Goal: Information Seeking & Learning: Check status

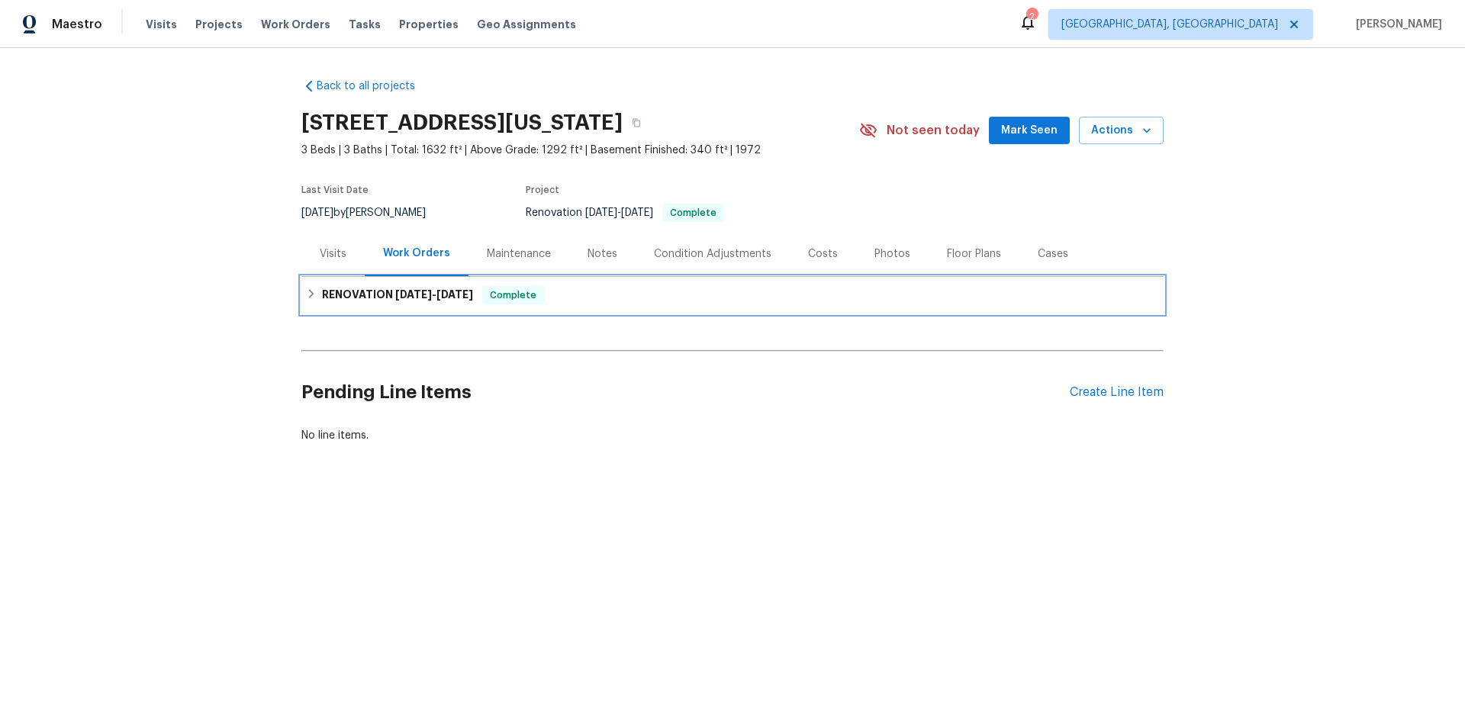
drag, startPoint x: 328, startPoint y: 307, endPoint x: 278, endPoint y: 312, distance: 49.9
click at [329, 305] on div "RENOVATION 8/13/25 - 8/23/25 Complete" at bounding box center [732, 295] width 862 height 37
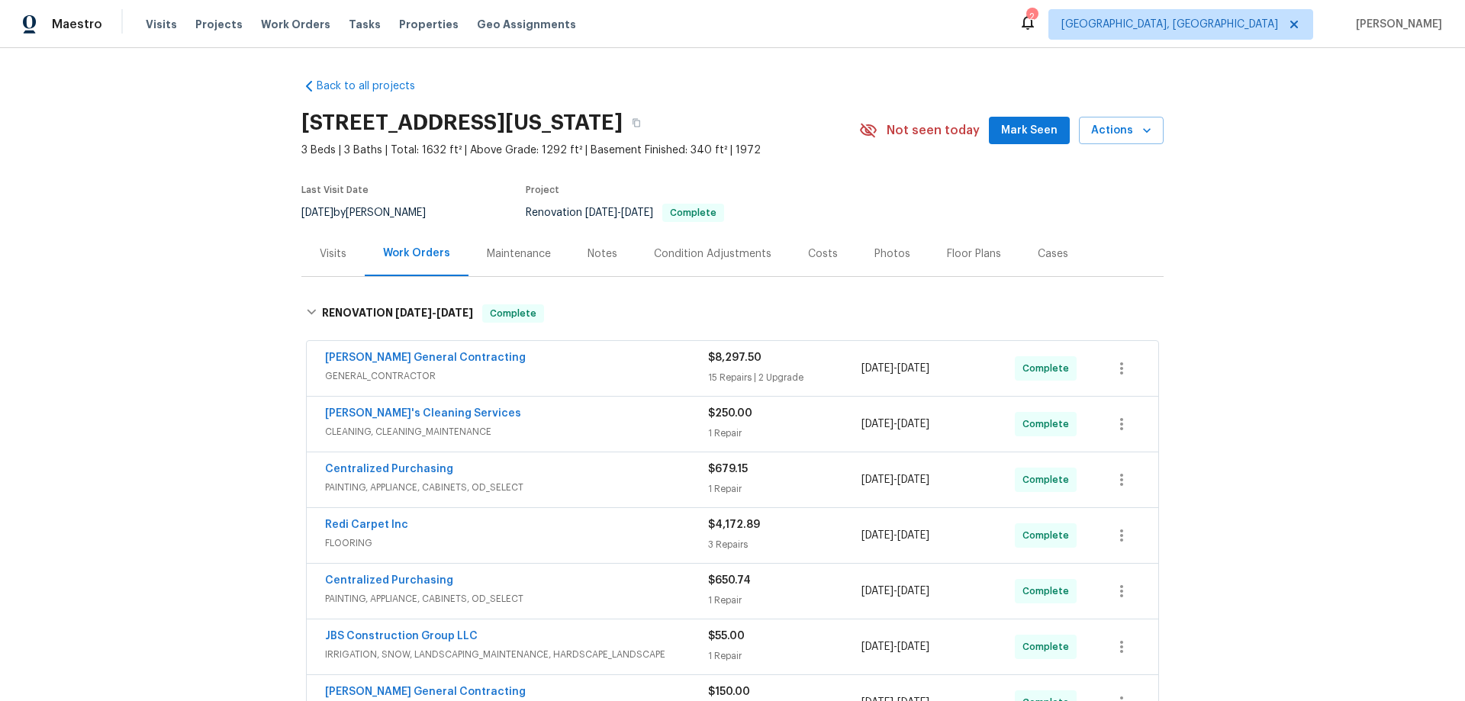
click at [209, 261] on div "Back to all projects 7701 E 118th Ter, Kansas City, MO 64134 3 Beds | 3 Baths |…" at bounding box center [732, 374] width 1465 height 653
click at [233, 290] on div "Back to all projects 7701 E 118th Ter, Kansas City, MO 64134 3 Beds | 3 Baths |…" at bounding box center [732, 374] width 1465 height 653
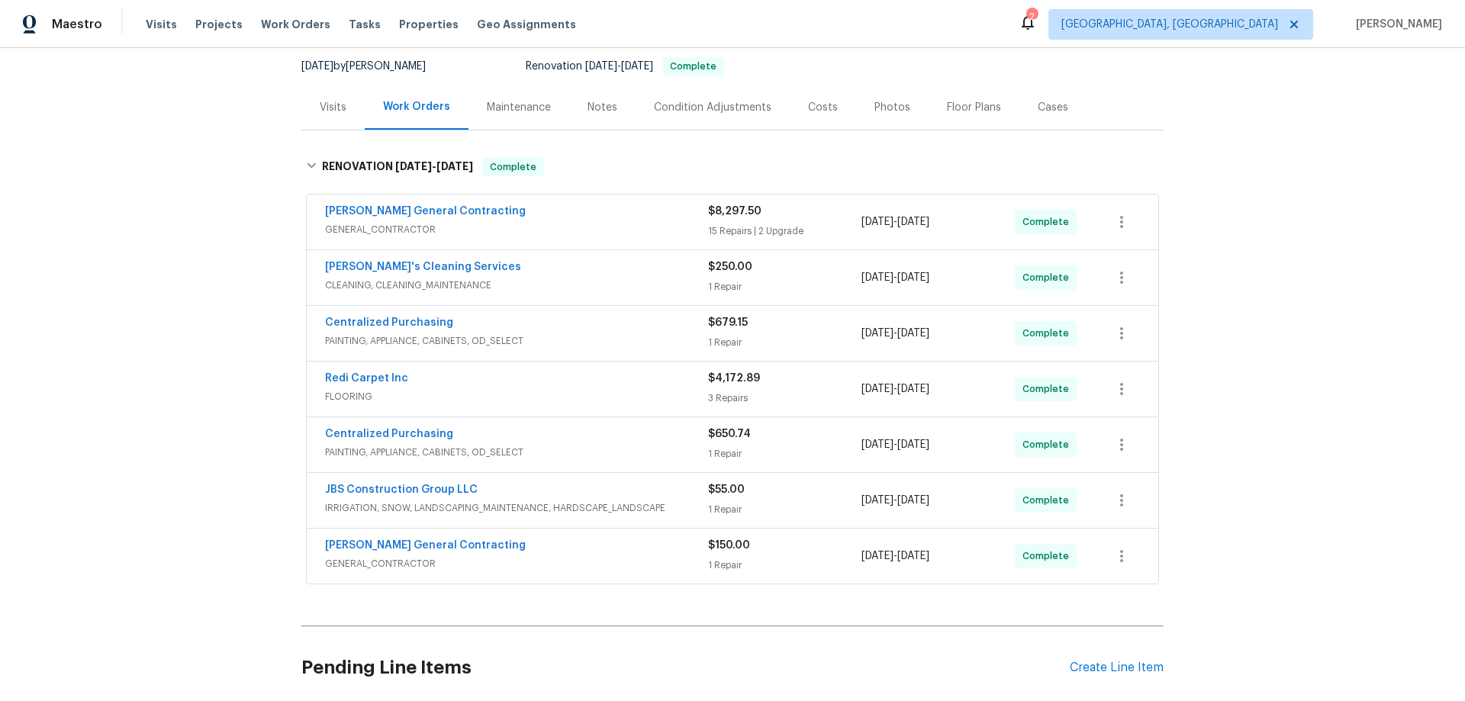
scroll to position [153, 0]
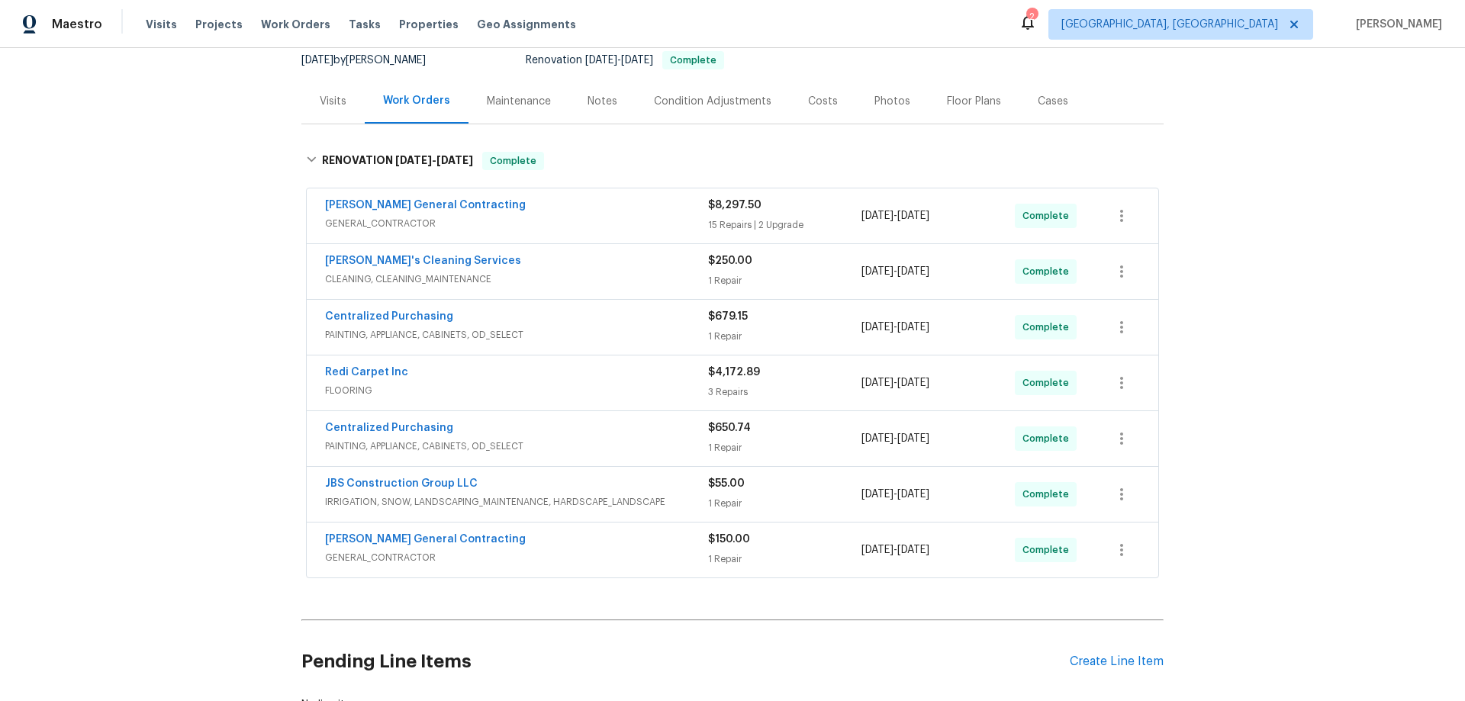
click at [227, 297] on div "Back to all projects 7701 E 118th Ter, Kansas City, MO 64134 3 Beds | 3 Baths |…" at bounding box center [732, 374] width 1465 height 653
click at [219, 285] on div "Back to all projects 7701 E 118th Ter, Kansas City, MO 64134 3 Beds | 3 Baths |…" at bounding box center [732, 374] width 1465 height 653
click at [133, 251] on div "Back to all projects 7701 E 118th Ter, Kansas City, MO 64134 3 Beds | 3 Baths |…" at bounding box center [732, 374] width 1465 height 653
click at [183, 212] on div "Back to all projects 7701 E 118th Ter, Kansas City, MO 64134 3 Beds | 3 Baths |…" at bounding box center [732, 374] width 1465 height 653
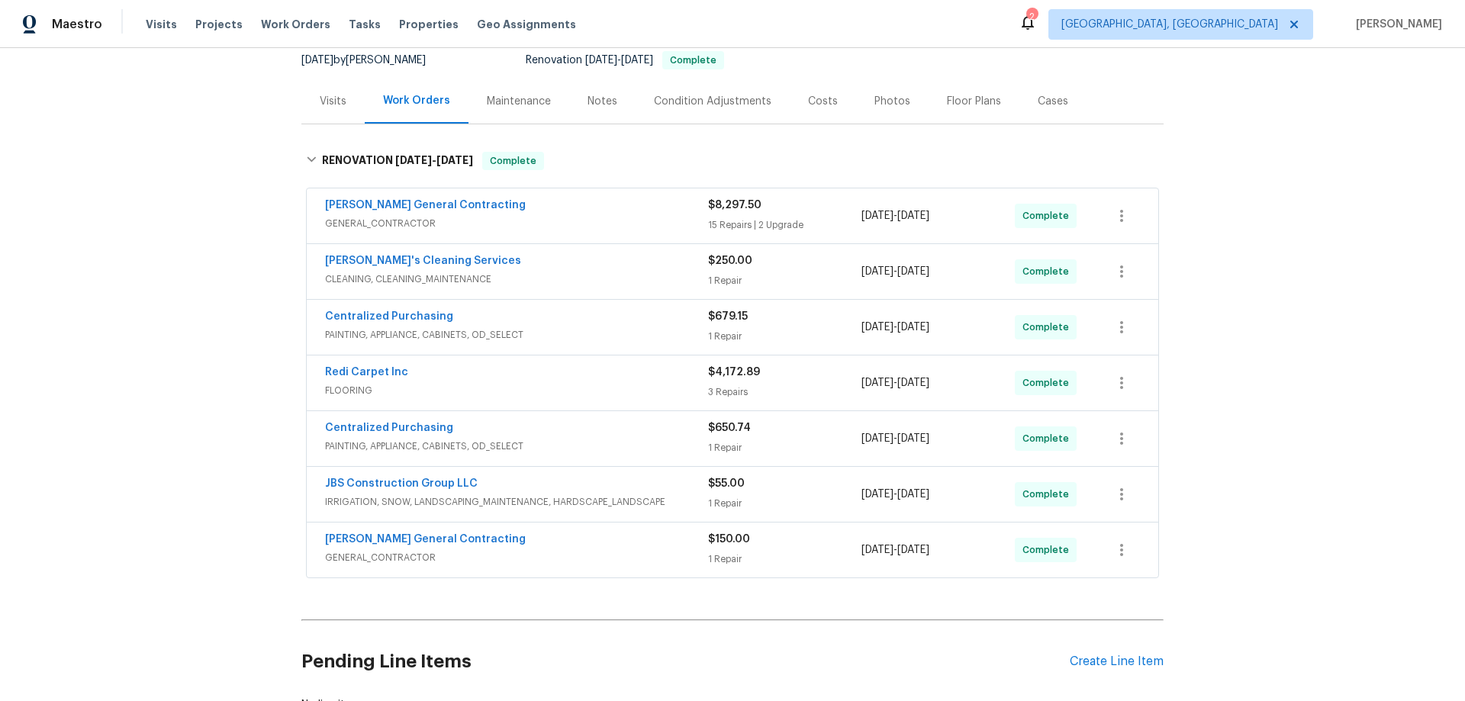
click at [249, 272] on div "Back to all projects 7701 E 118th Ter, Kansas City, MO 64134 3 Beds | 3 Baths |…" at bounding box center [732, 374] width 1465 height 653
click at [162, 236] on div "Back to all projects 7701 E 118th Ter, Kansas City, MO 64134 3 Beds | 3 Baths |…" at bounding box center [732, 374] width 1465 height 653
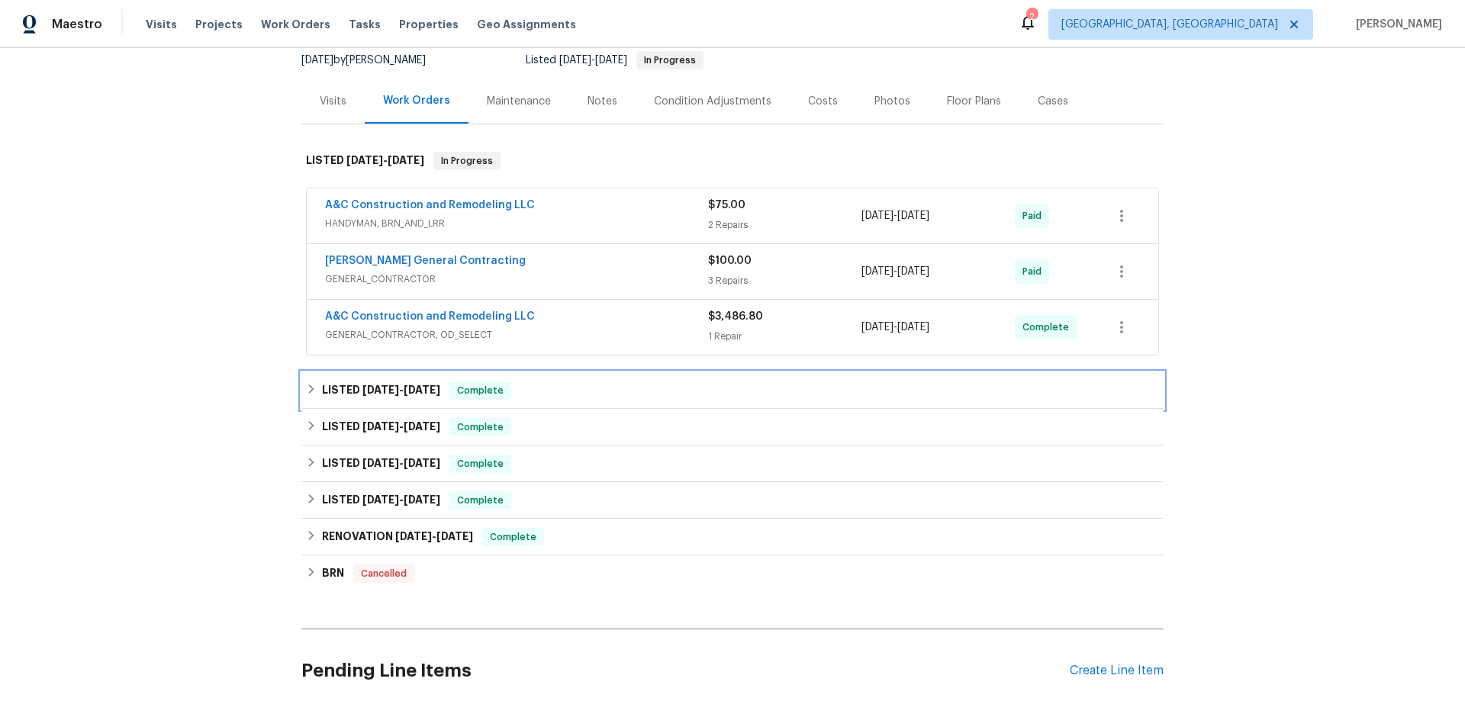
drag, startPoint x: 317, startPoint y: 378, endPoint x: 285, endPoint y: 393, distance: 34.5
click at [317, 380] on div "LISTED [DATE] - [DATE] Complete" at bounding box center [732, 390] width 862 height 37
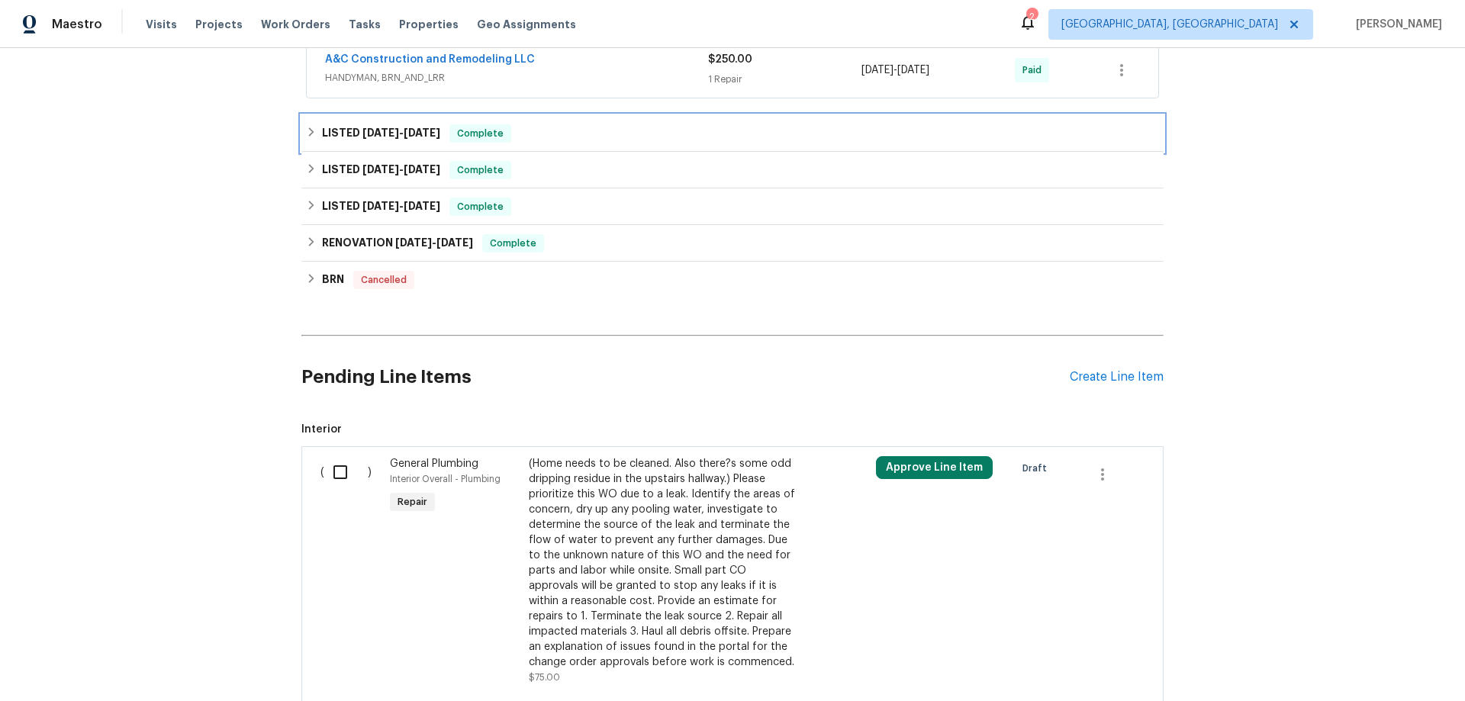
click at [322, 129] on h6 "LISTED [DATE] - [DATE]" at bounding box center [381, 133] width 118 height 18
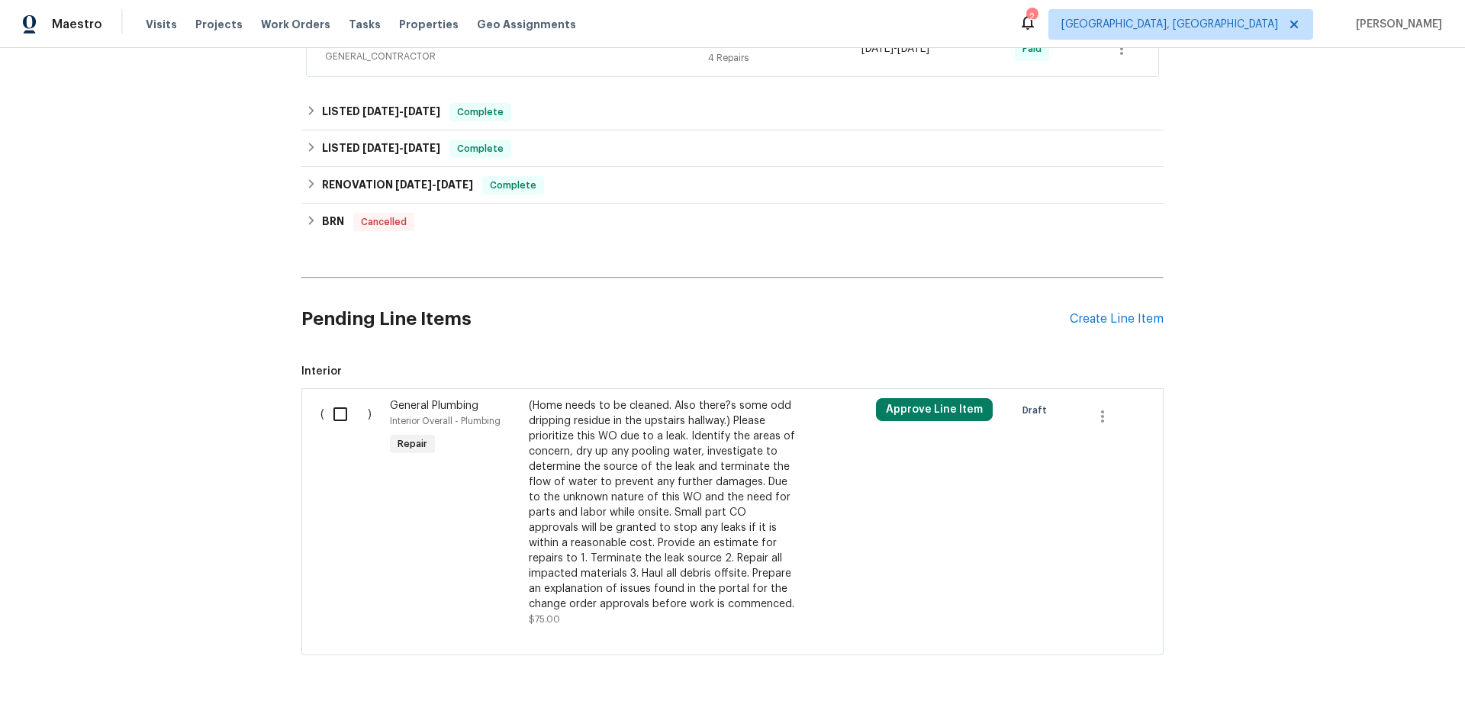
scroll to position [686, 0]
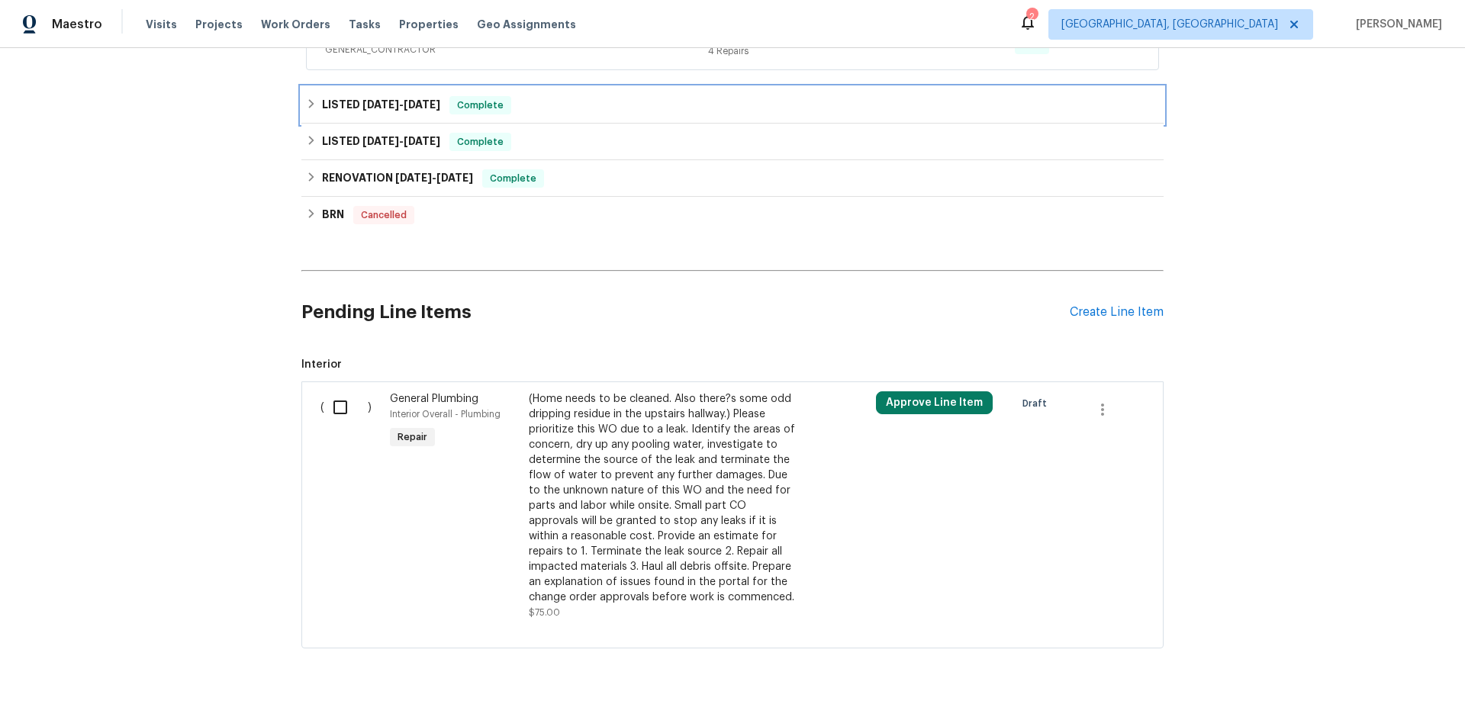
click at [319, 90] on div "LISTED [DATE] - [DATE] Complete" at bounding box center [732, 105] width 862 height 37
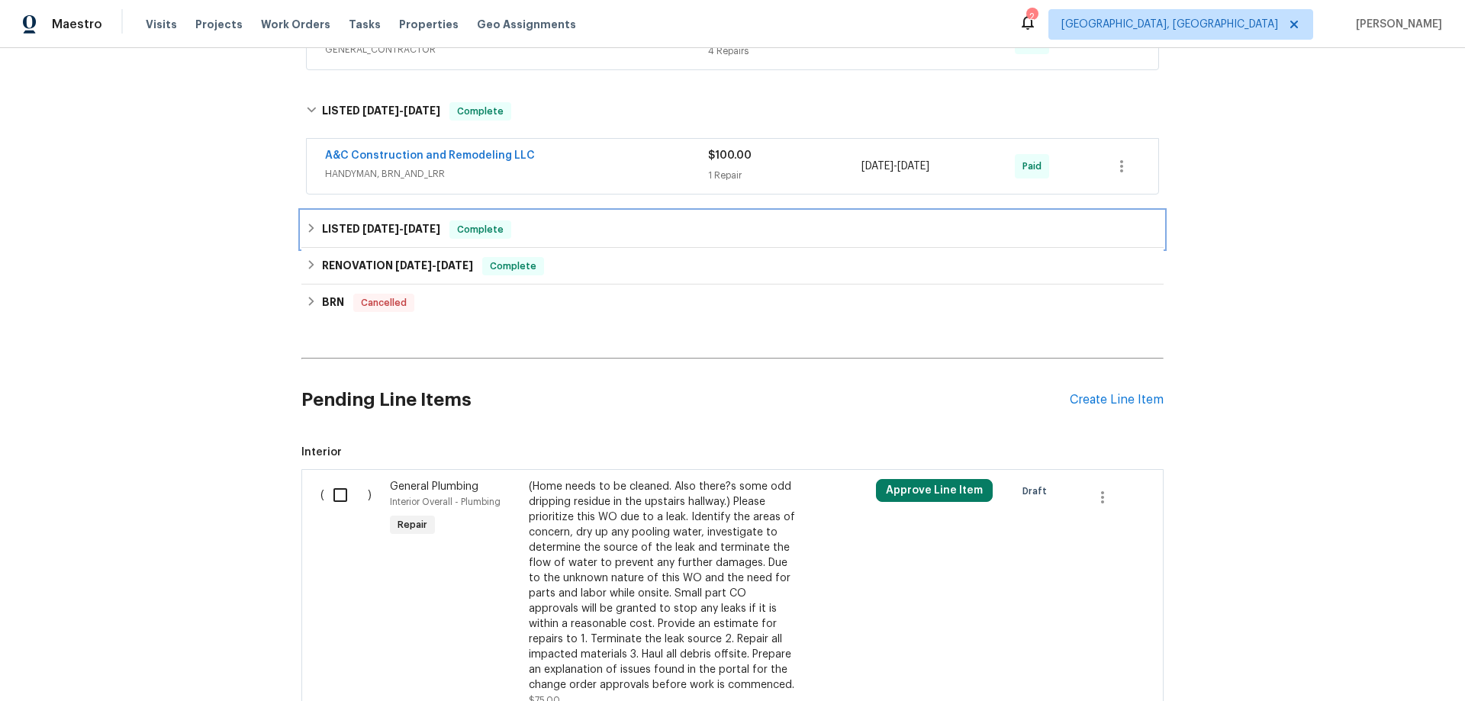
click at [322, 227] on h6 "LISTED [DATE] - [DATE]" at bounding box center [381, 229] width 118 height 18
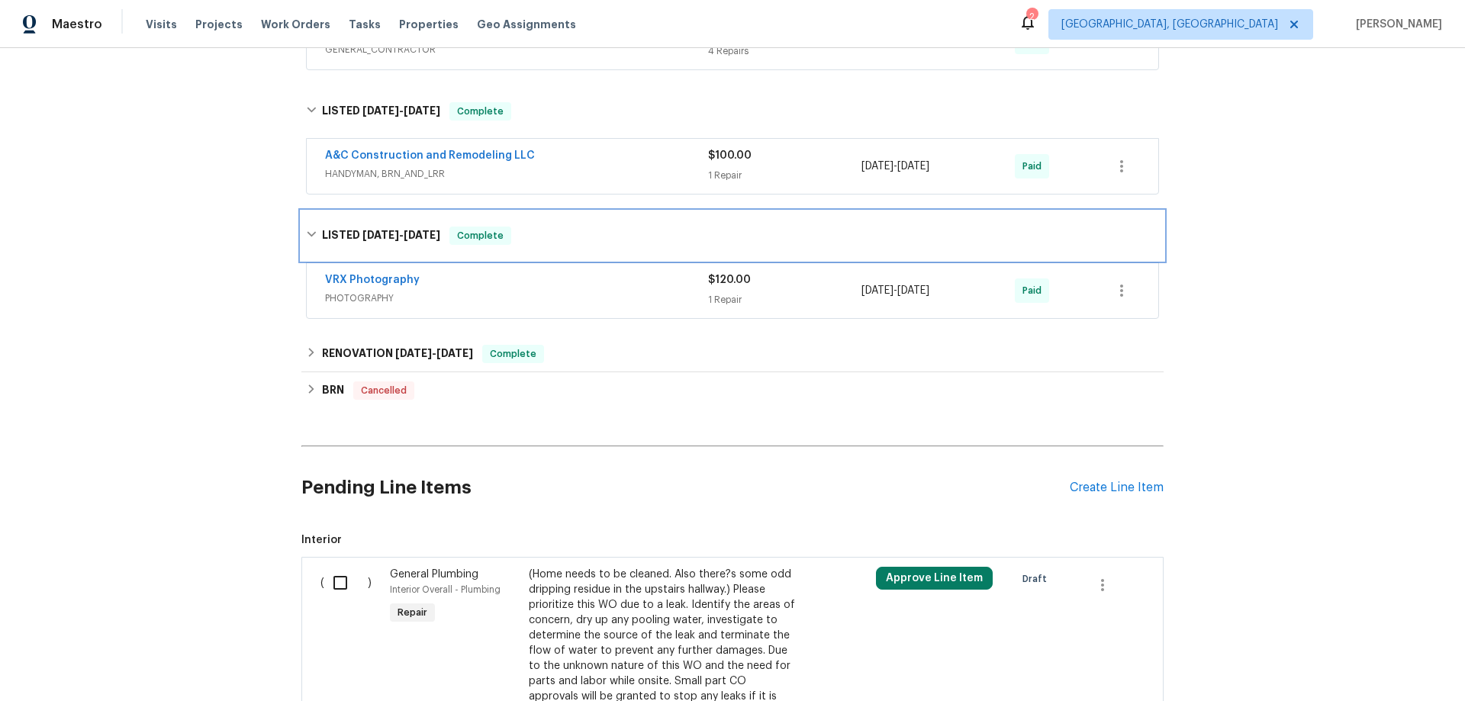
scroll to position [839, 0]
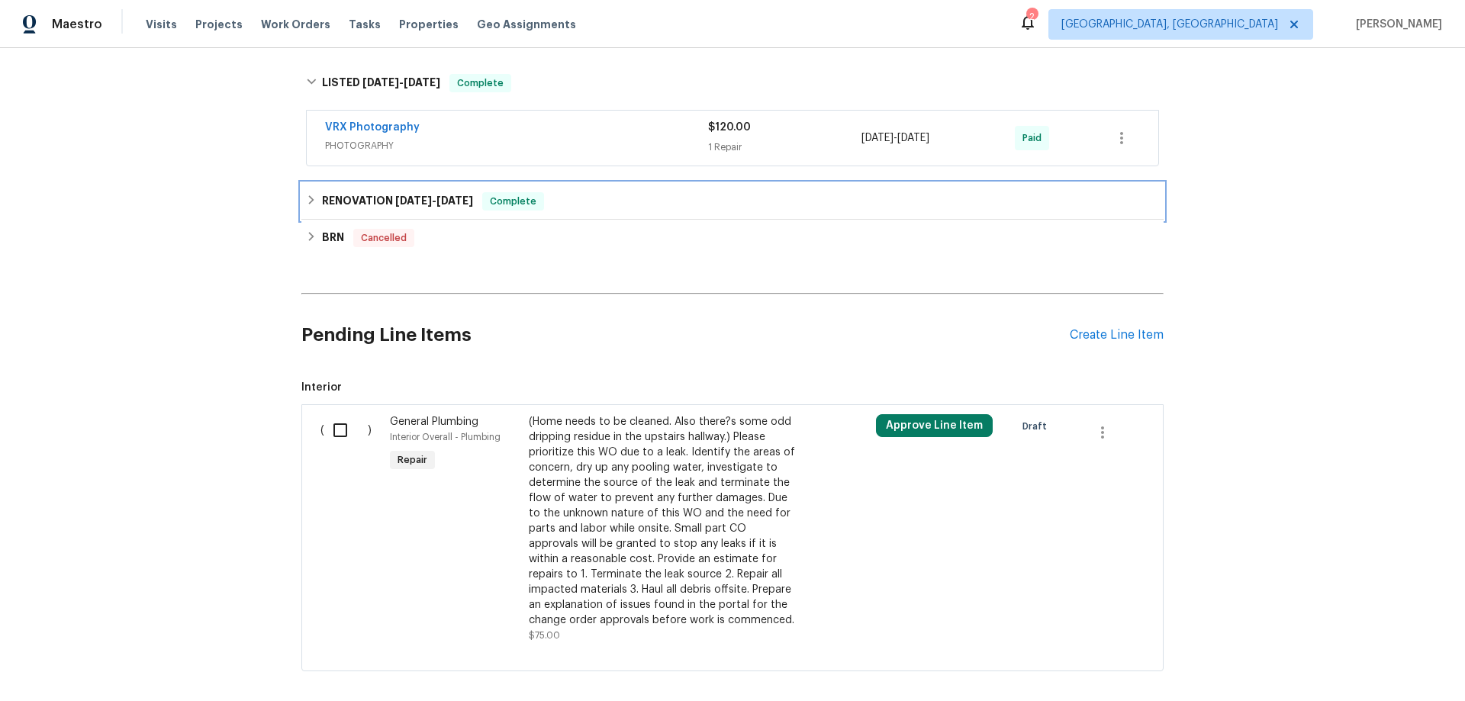
click at [307, 204] on icon at bounding box center [311, 200] width 11 height 11
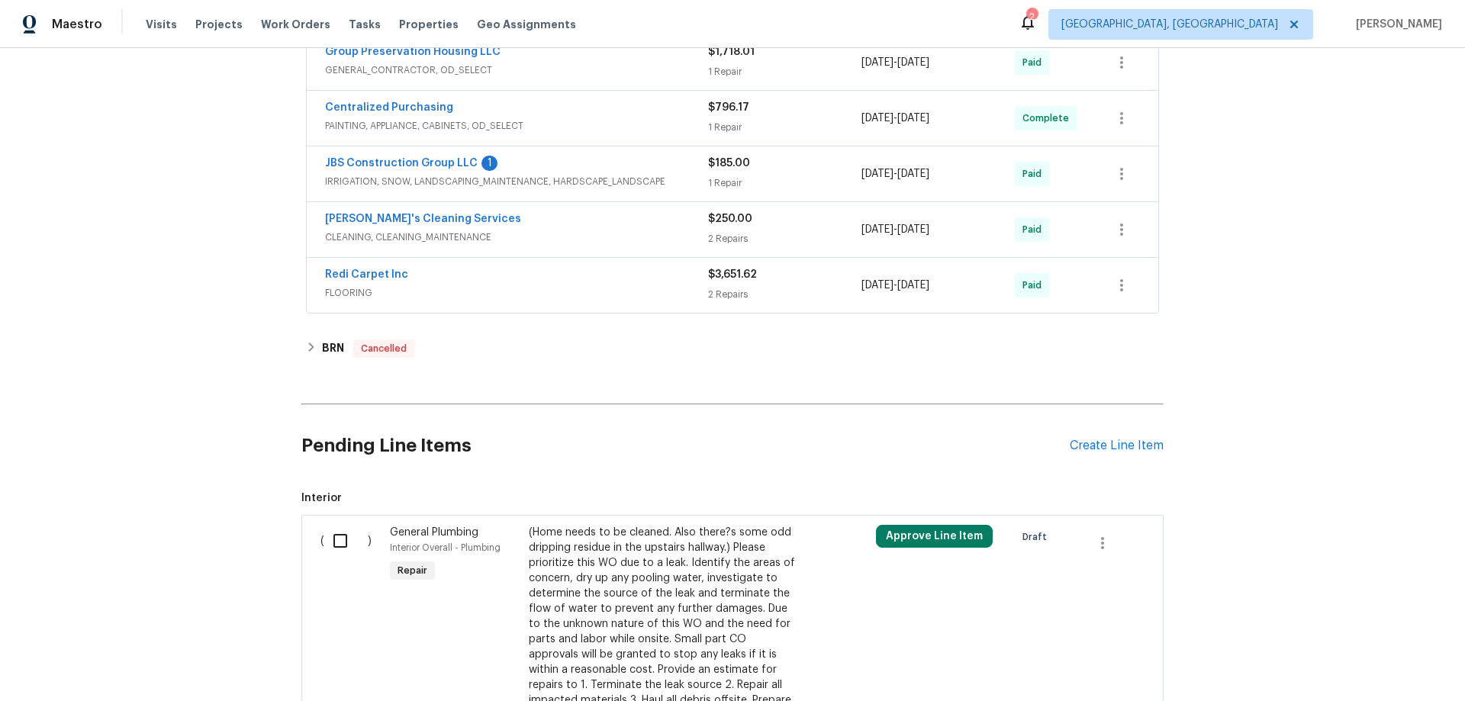
scroll to position [1220, 0]
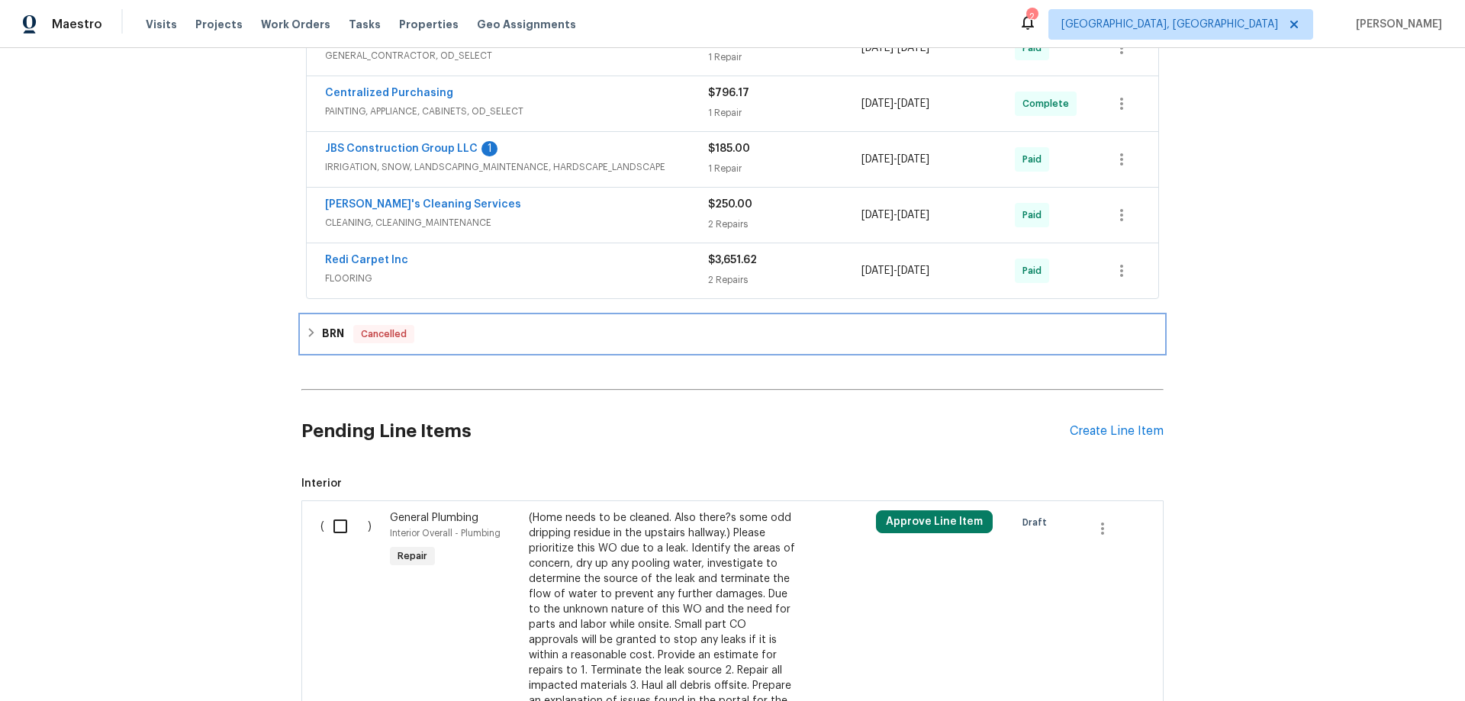
click at [310, 326] on div "BRN Cancelled" at bounding box center [732, 334] width 853 height 18
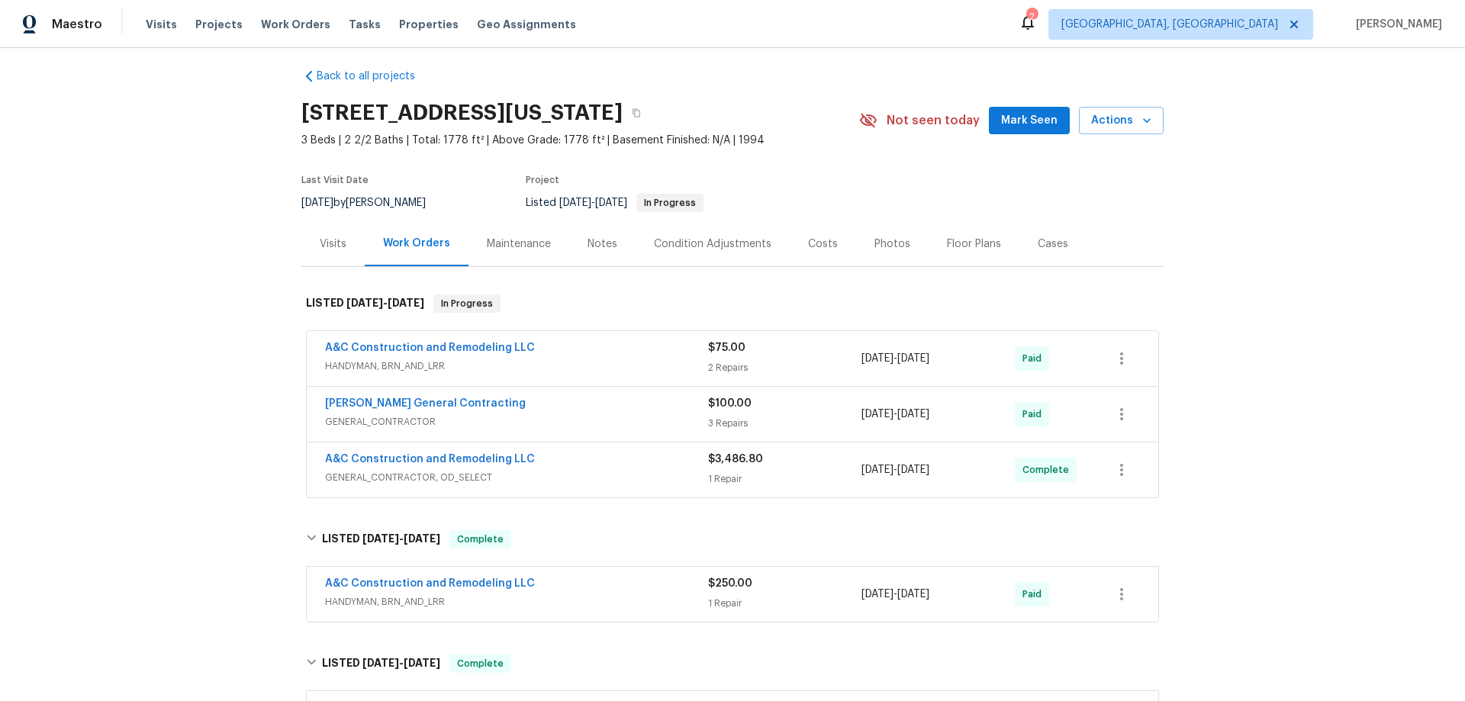
scroll to position [0, 0]
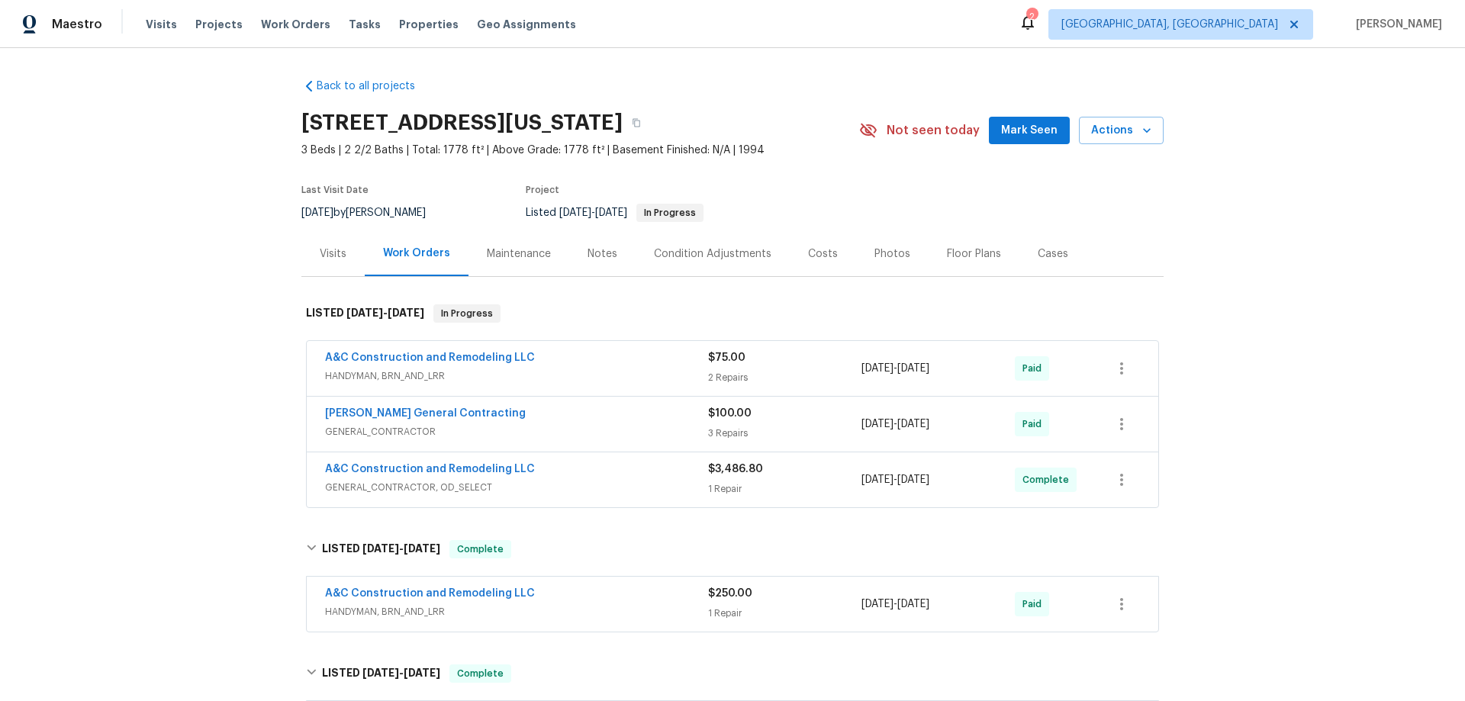
click at [230, 257] on div "Back to all projects [STREET_ADDRESS][US_STATE] 3 Beds | 2 2/2 Baths | Total: 1…" at bounding box center [732, 374] width 1465 height 653
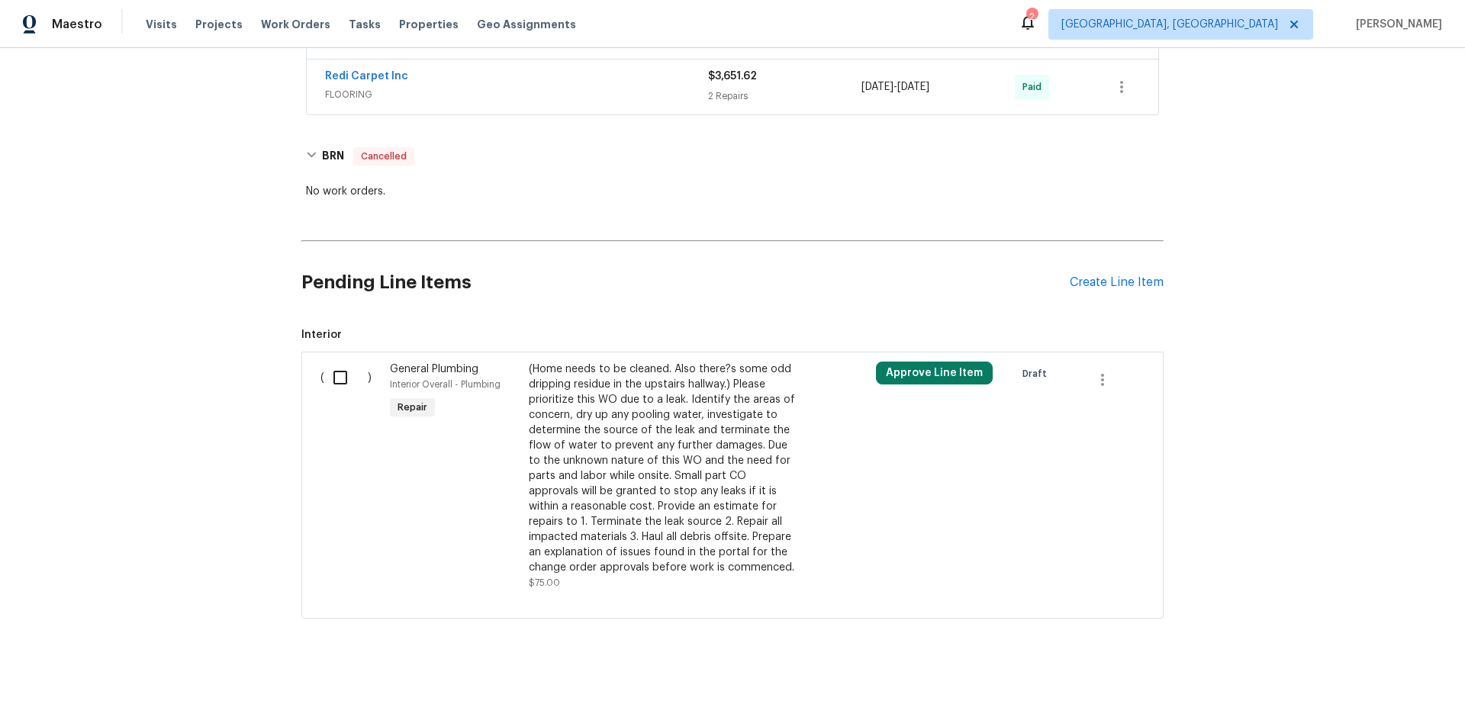
scroll to position [1056, 0]
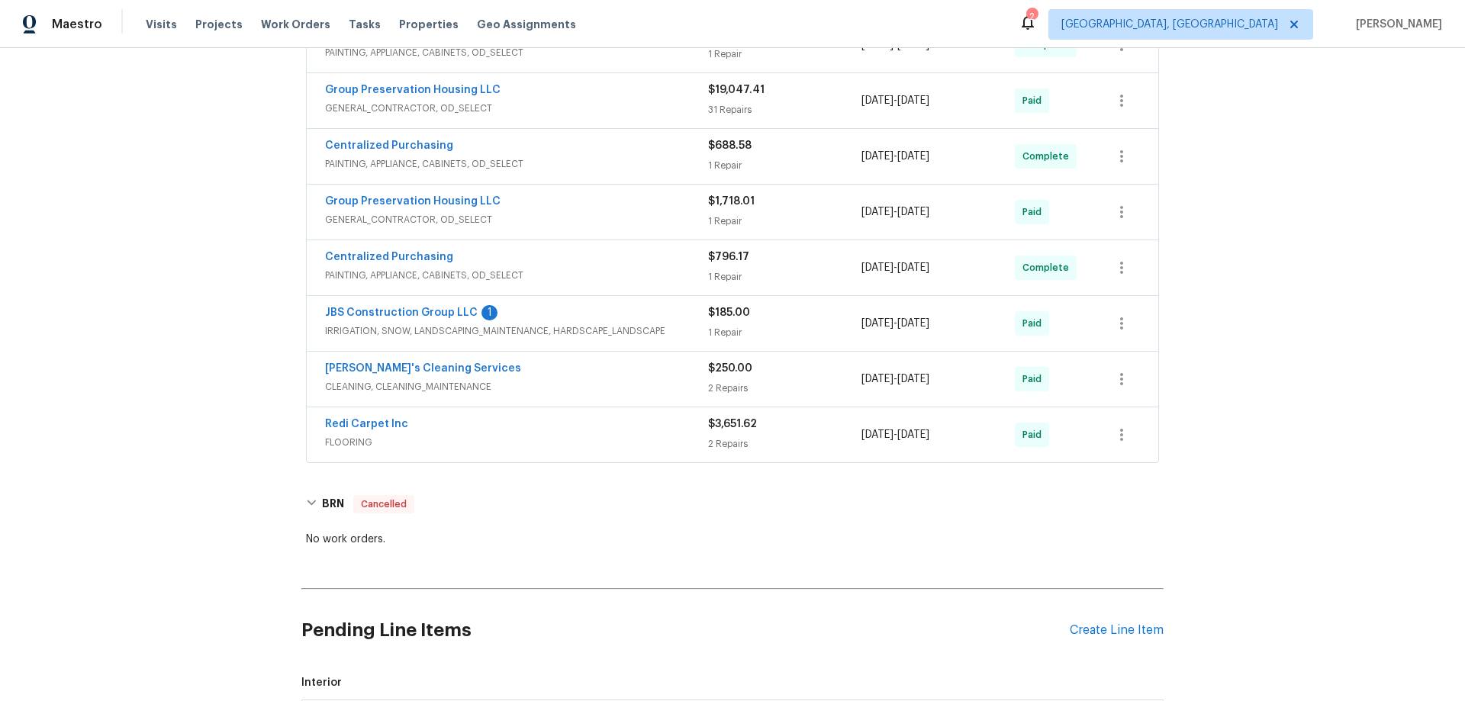
click at [176, 376] on div "Back to all projects [STREET_ADDRESS][US_STATE] 3 Beds | 2 2/2 Baths | Total: 1…" at bounding box center [732, 374] width 1465 height 653
click at [184, 266] on div "Back to all projects [STREET_ADDRESS][US_STATE] 3 Beds | 2 2/2 Baths | Total: 1…" at bounding box center [732, 374] width 1465 height 653
click at [196, 317] on div "Back to all projects [STREET_ADDRESS][US_STATE] 3 Beds | 2 2/2 Baths | Total: 1…" at bounding box center [732, 374] width 1465 height 653
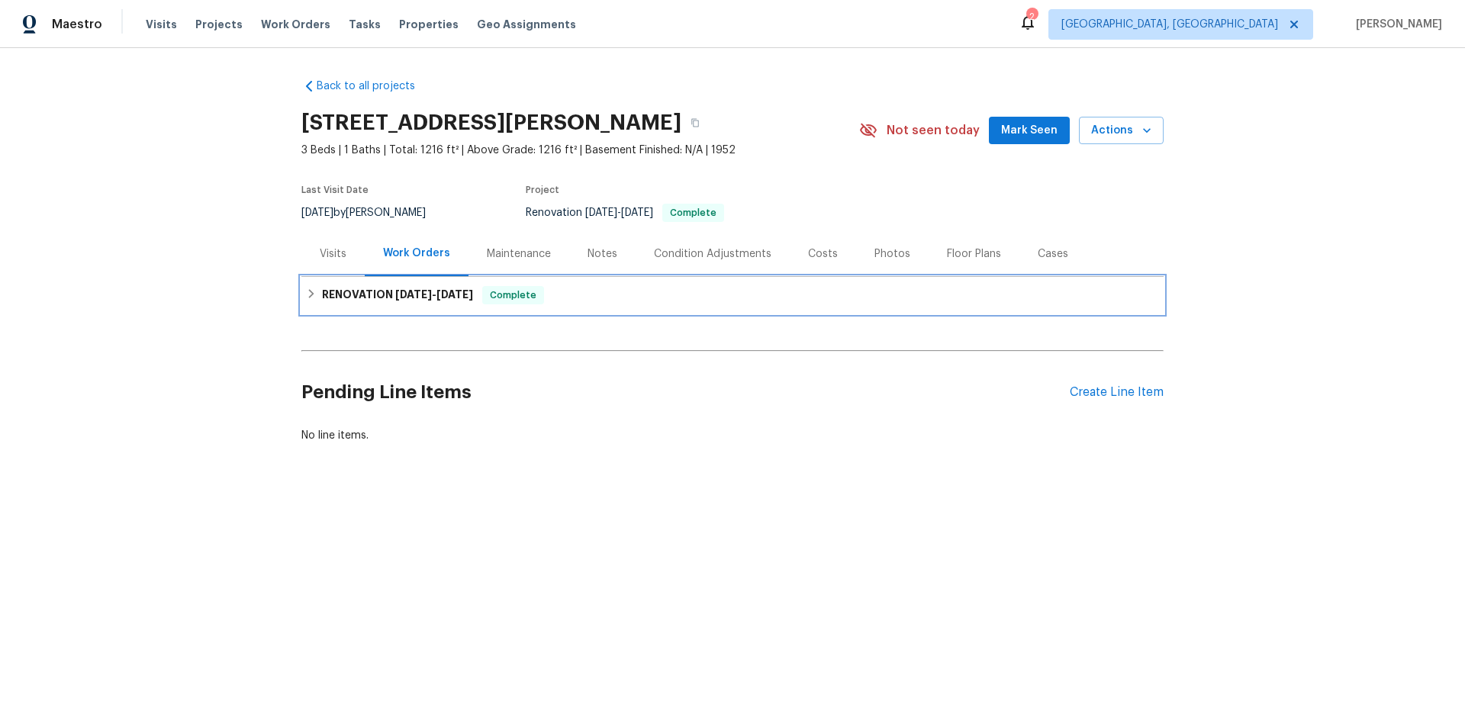
click at [349, 305] on div "RENOVATION 8/21/25 - 8/21/25 Complete" at bounding box center [732, 295] width 862 height 37
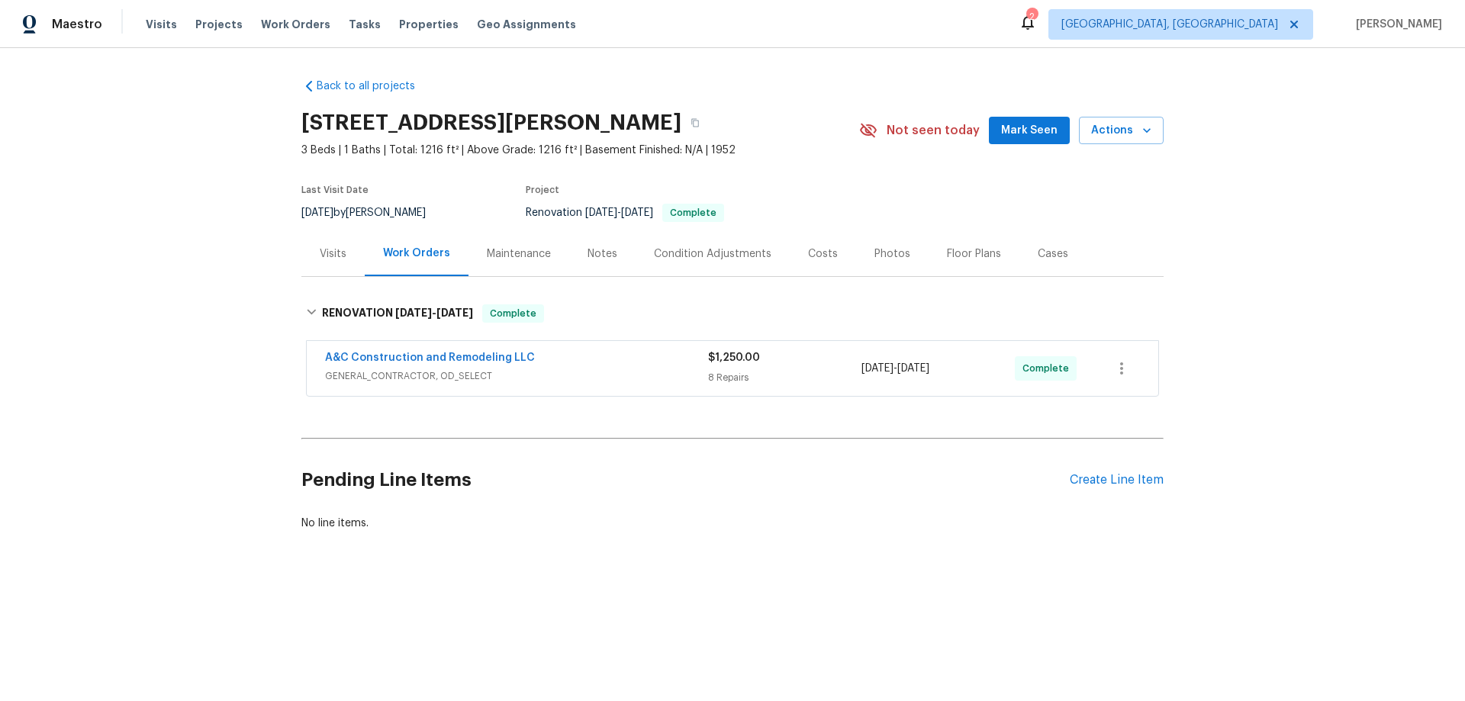
click at [148, 229] on div "Back to all projects 612 N Logan St, Olathe, KS 66061 3 Beds | 1 Baths | Total:…" at bounding box center [732, 341] width 1465 height 587
click at [195, 255] on div "Back to all projects 612 N Logan St, Olathe, KS 66061 3 Beds | 1 Baths | Total:…" at bounding box center [732, 341] width 1465 height 587
click at [253, 327] on div "Back to all projects 612 N Logan St, Olathe, KS 66061 3 Beds | 1 Baths | Total:…" at bounding box center [732, 341] width 1465 height 587
click at [264, 315] on div "Back to all projects 612 N Logan St, Olathe, KS 66061 3 Beds | 1 Baths | Total:…" at bounding box center [732, 341] width 1465 height 587
click at [197, 288] on div "Back to all projects 612 N Logan St, Olathe, KS 66061 3 Beds | 1 Baths | Total:…" at bounding box center [732, 341] width 1465 height 587
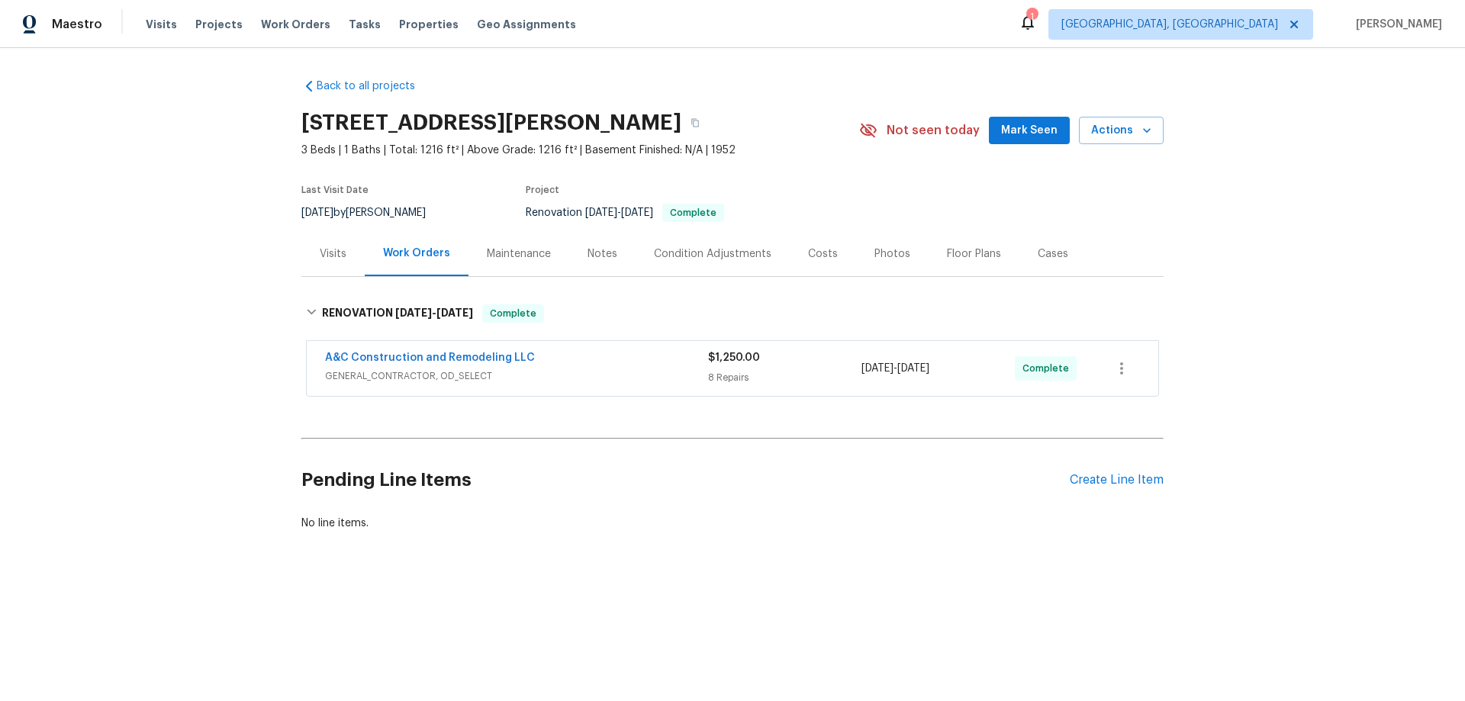
click at [134, 297] on div "Back to all projects 612 N Logan St, Olathe, KS 66061 3 Beds | 1 Baths | Total:…" at bounding box center [732, 341] width 1465 height 587
click at [180, 225] on div "Back to all projects 612 N Logan St, Olathe, KS 66061 3 Beds | 1 Baths | Total:…" at bounding box center [732, 341] width 1465 height 587
click at [176, 252] on div "Back to all projects 612 N Logan St, Olathe, KS 66061 3 Beds | 1 Baths | Total:…" at bounding box center [732, 341] width 1465 height 587
click at [245, 147] on div "Back to all projects 612 N Logan St, Olathe, KS 66061 3 Beds | 1 Baths | Total:…" at bounding box center [732, 341] width 1465 height 587
click at [185, 342] on div "Back to all projects 612 N Logan St, Olathe, KS 66061 3 Beds | 1 Baths | Total:…" at bounding box center [732, 341] width 1465 height 587
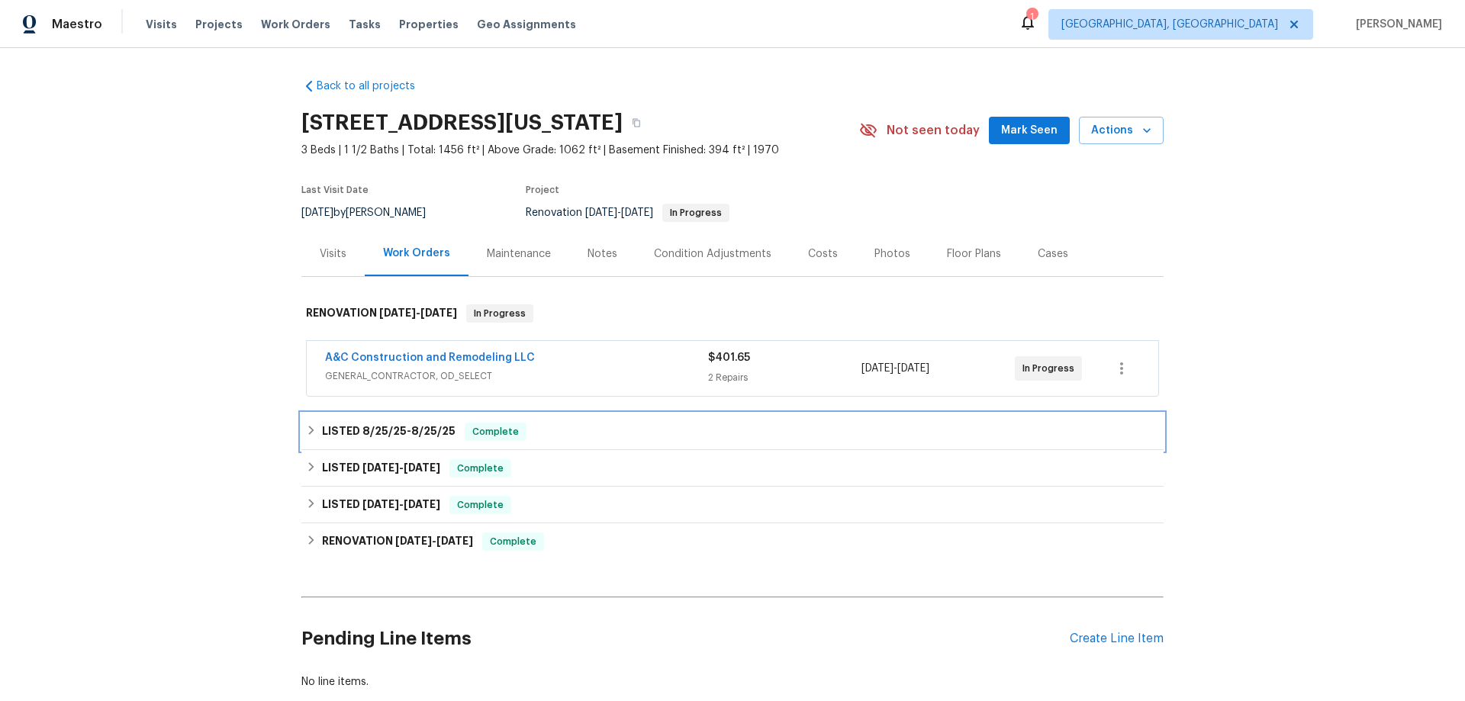
click at [370, 431] on span "8/25/25" at bounding box center [384, 431] width 44 height 11
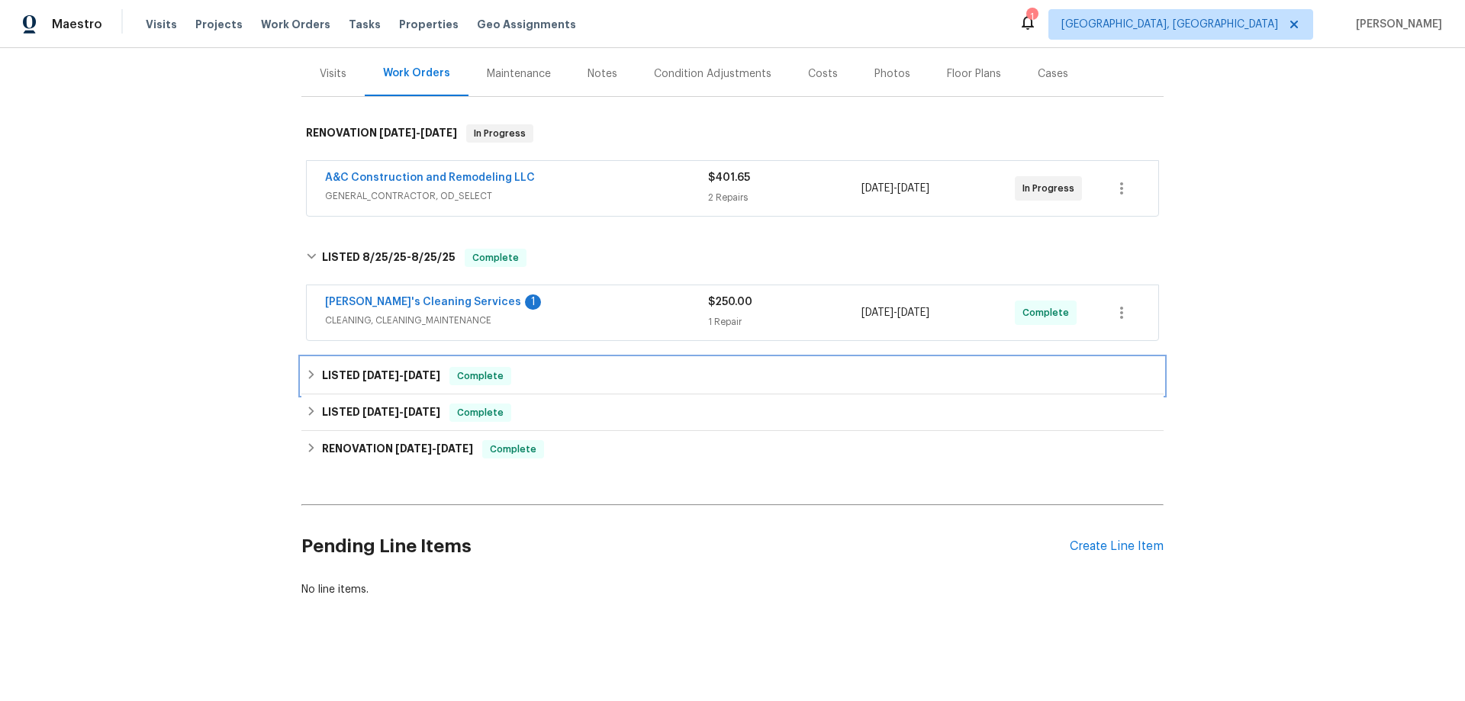
drag, startPoint x: 362, startPoint y: 379, endPoint x: 381, endPoint y: 396, distance: 25.4
click at [362, 378] on div "LISTED 7/11/25 - 7/18/25 Complete" at bounding box center [732, 376] width 862 height 37
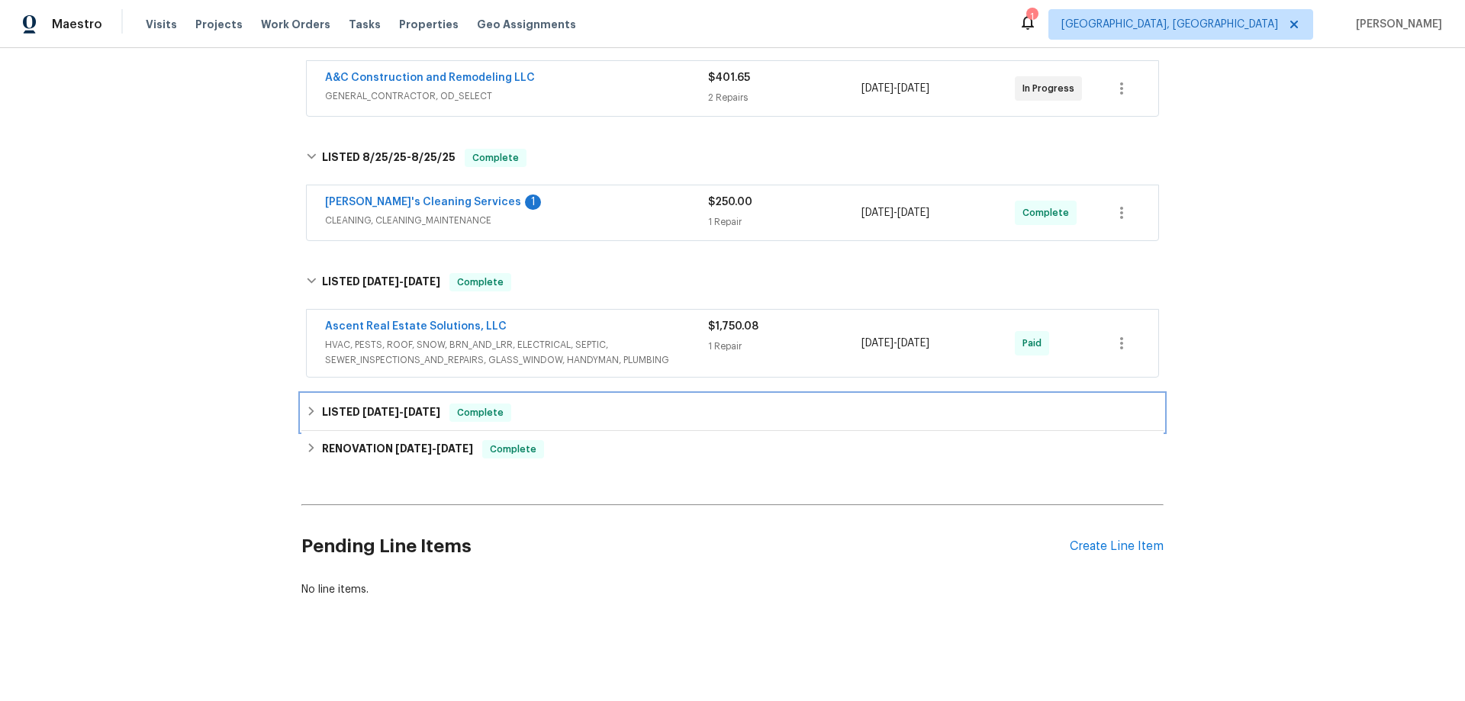
click at [362, 407] on span "6/8/25" at bounding box center [380, 412] width 37 height 11
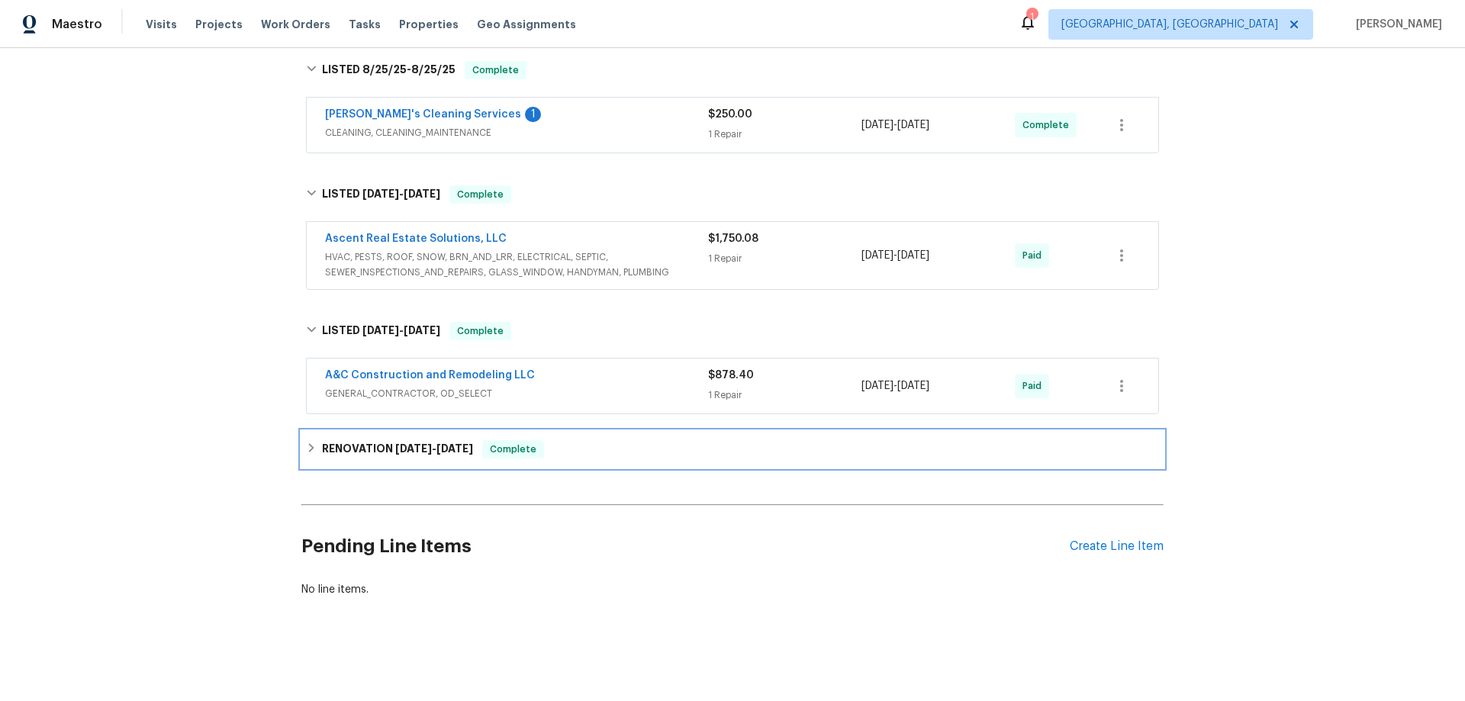
click at [366, 440] on h6 "RENOVATION 3/27/25 - 4/11/25" at bounding box center [397, 449] width 151 height 18
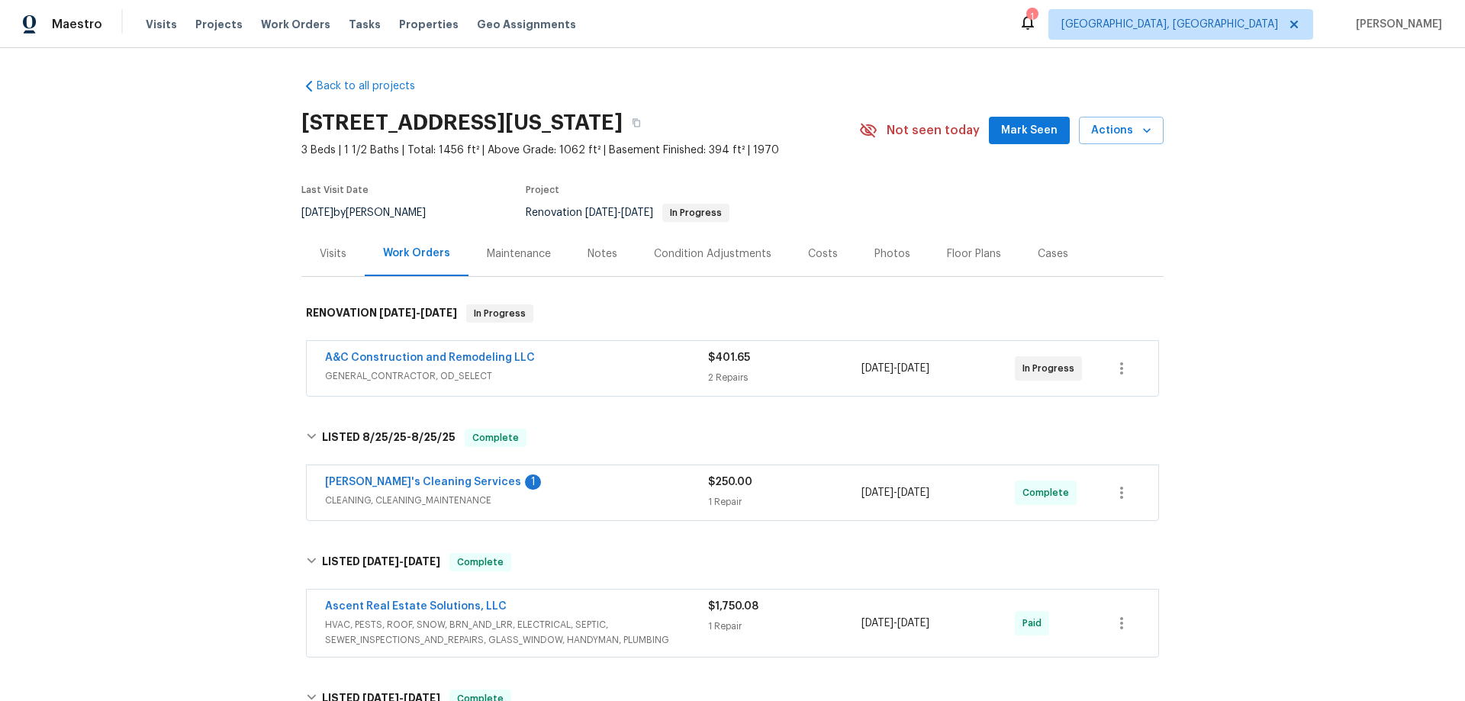
click at [139, 378] on div "Back to all projects 8412 E 103rd Ter, Kansas City, MO 64134 3 Beds | 1 1/2 Bat…" at bounding box center [732, 374] width 1465 height 653
click at [205, 346] on div "Back to all projects 8412 E 103rd Ter, Kansas City, MO 64134 3 Beds | 1 1/2 Bat…" at bounding box center [732, 374] width 1465 height 653
click at [198, 268] on div "Back to all projects 8412 E 103rd Ter, Kansas City, MO 64134 3 Beds | 1 1/2 Bat…" at bounding box center [732, 374] width 1465 height 653
click at [165, 244] on div "Back to all projects 8412 E 103rd Ter, Kansas City, MO 64134 3 Beds | 1 1/2 Bat…" at bounding box center [732, 374] width 1465 height 653
click at [180, 285] on div "Back to all projects 8412 E 103rd Ter, Kansas City, MO 64134 3 Beds | 1 1/2 Bat…" at bounding box center [732, 374] width 1465 height 653
